Goal: Navigation & Orientation: Go to known website

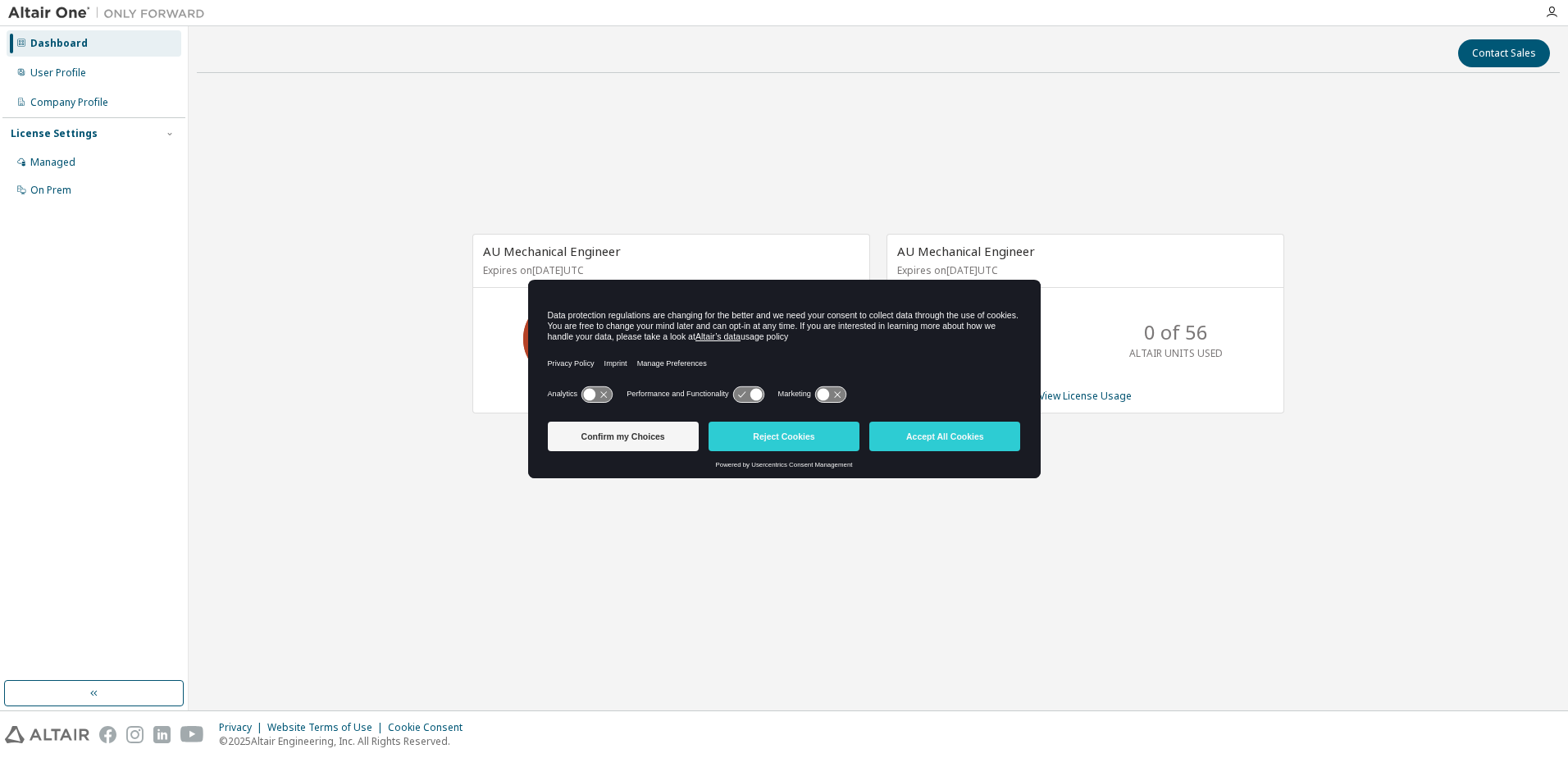
click at [828, 436] on button "Reject Cookies" at bounding box center [784, 437] width 151 height 30
